Goal: Task Accomplishment & Management: Manage account settings

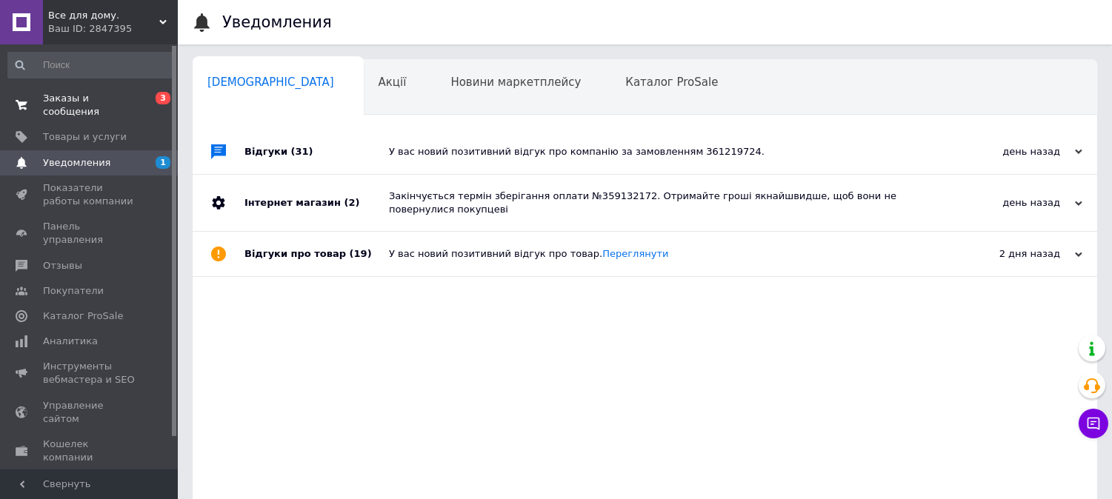
click at [59, 101] on span "Заказы и сообщения" at bounding box center [90, 105] width 94 height 27
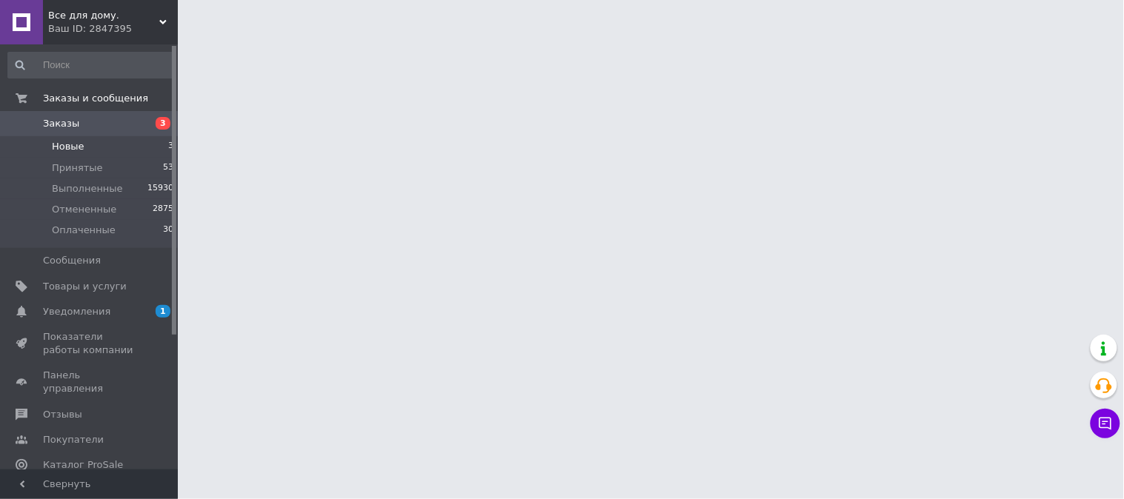
click at [70, 148] on span "Новые" at bounding box center [68, 146] width 33 height 13
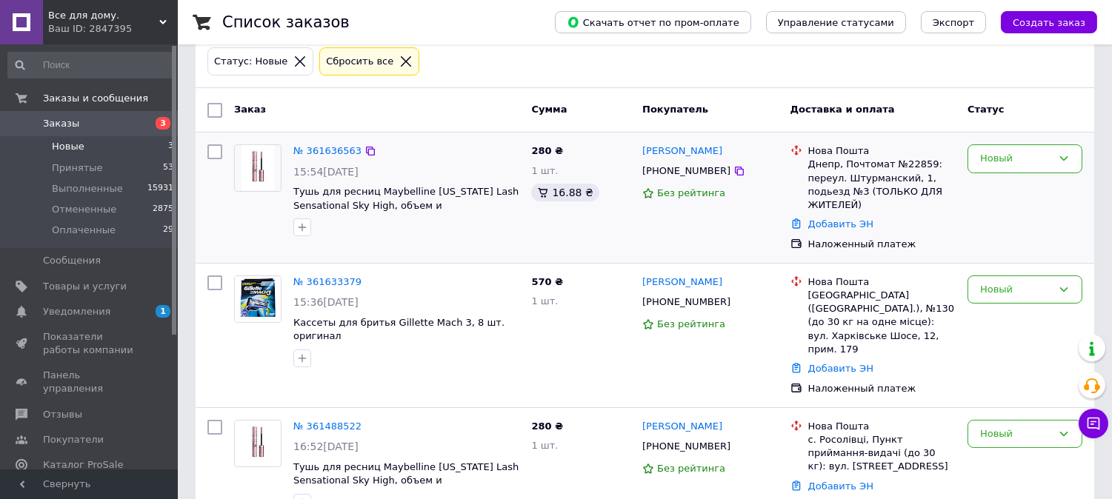
scroll to position [132, 0]
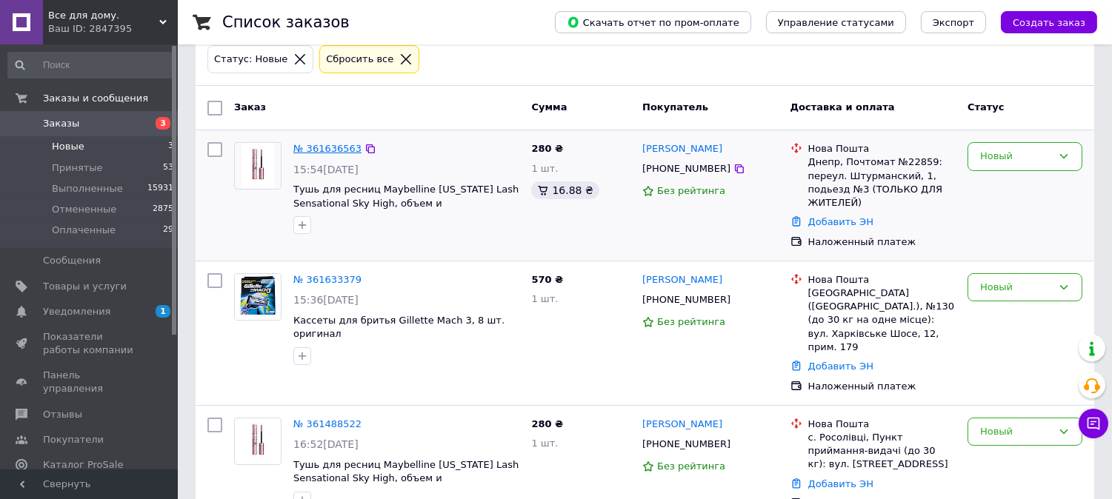
click at [329, 149] on link "№ 361636563" at bounding box center [327, 148] width 68 height 11
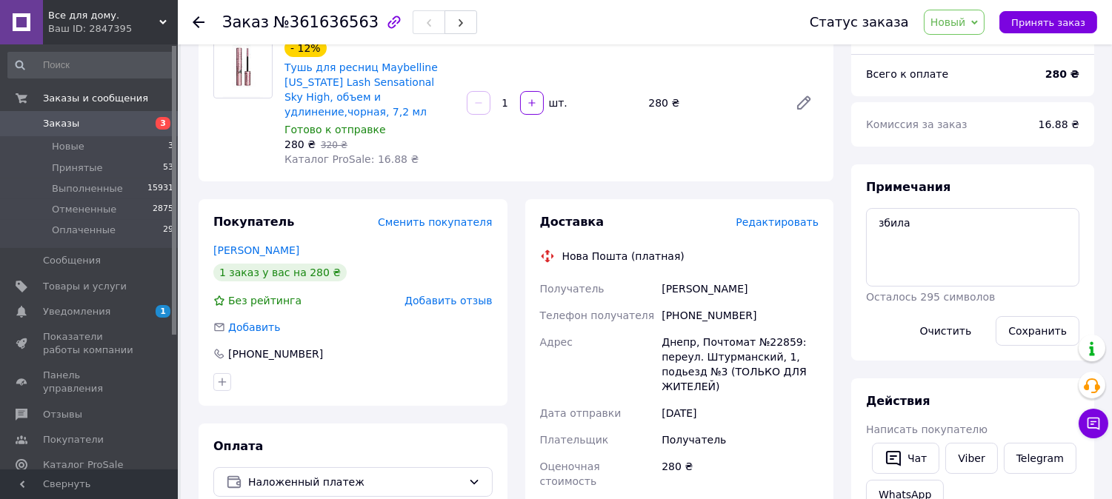
click at [201, 23] on icon at bounding box center [199, 22] width 12 height 12
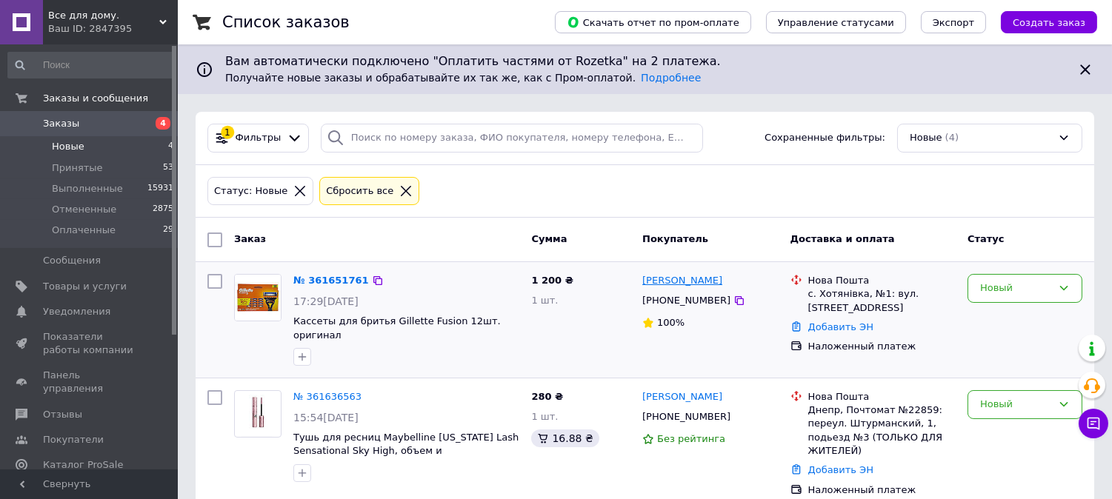
click at [684, 283] on link "Владимир Латышев" at bounding box center [682, 281] width 80 height 14
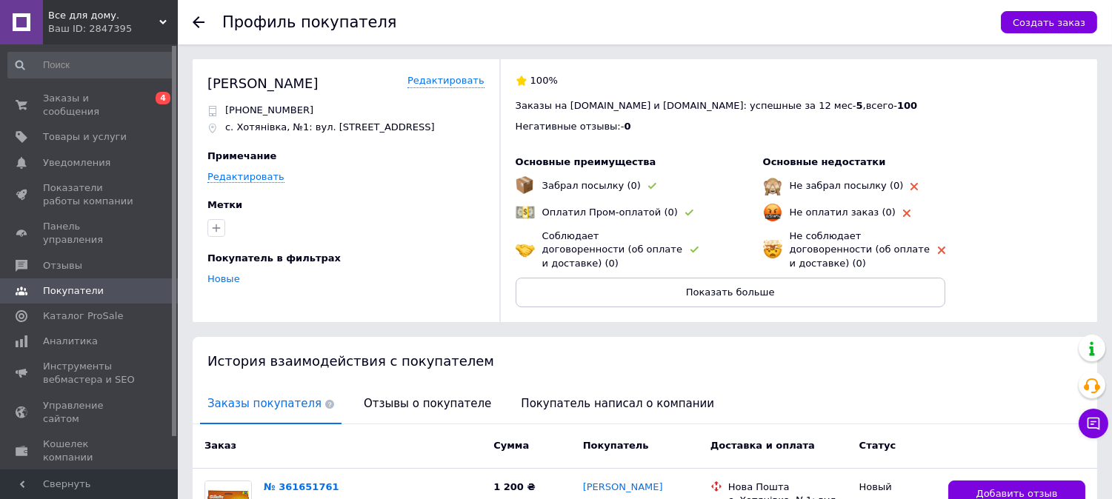
click at [195, 17] on icon at bounding box center [199, 22] width 12 height 12
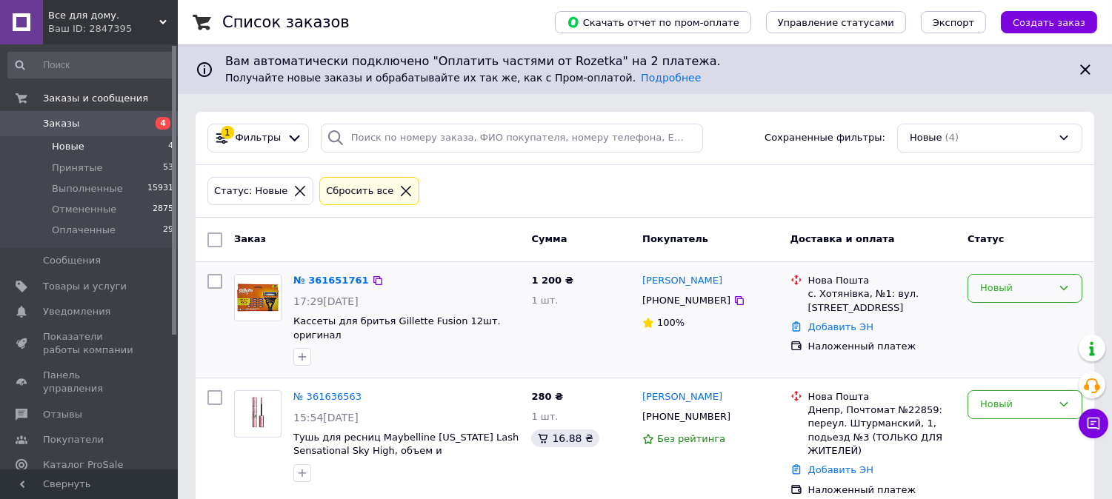
click at [995, 287] on div "Новый" at bounding box center [1016, 289] width 72 height 16
click at [1015, 321] on li "Принят" at bounding box center [1024, 319] width 113 height 27
